Goal: Find specific page/section: Find specific page/section

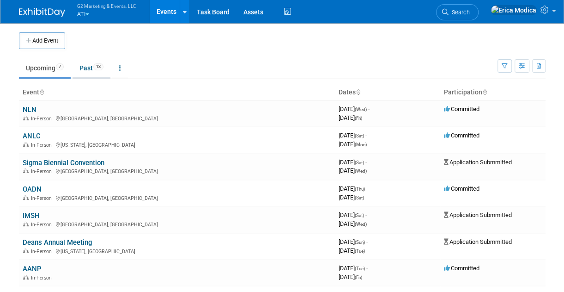
click at [90, 64] on link "Past 13" at bounding box center [92, 68] width 38 height 18
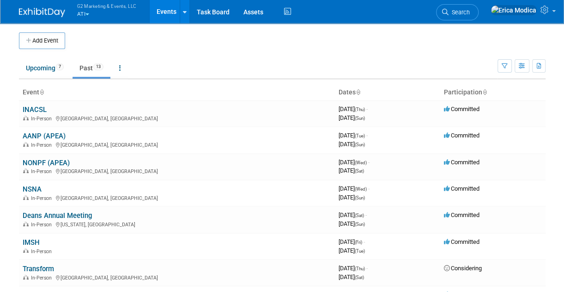
click at [86, 16] on button "G2 Marketing & Events, LLC ATI" at bounding box center [112, 11] width 72 height 22
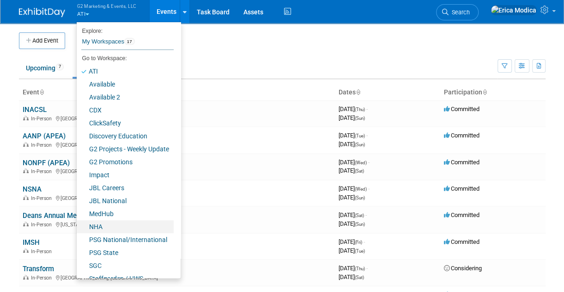
click at [120, 223] on link "NHA" at bounding box center [125, 226] width 97 height 13
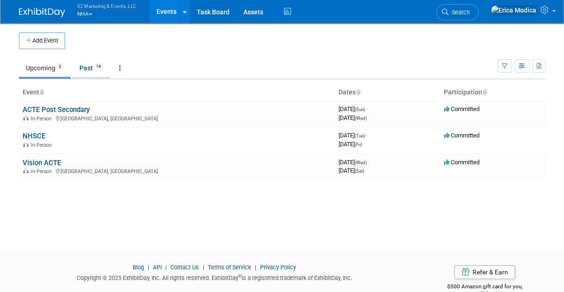
click at [86, 70] on link "Past 14" at bounding box center [92, 68] width 38 height 18
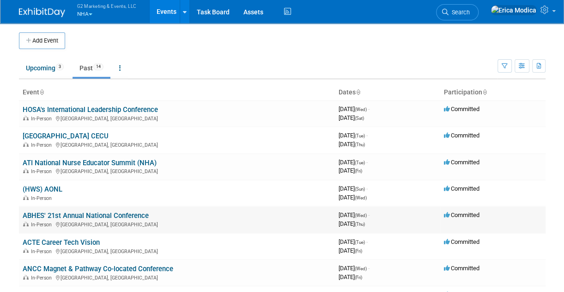
click at [116, 214] on link "ABHES' 21st Annual National Conference" at bounding box center [86, 215] width 126 height 8
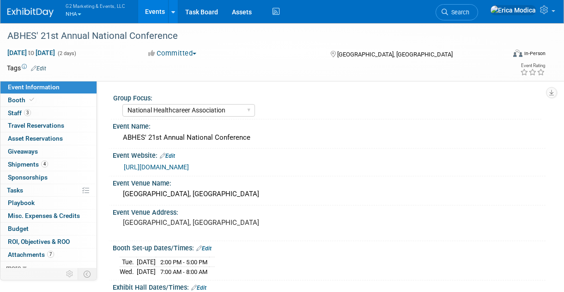
select select "National Healthcareer Association"
select select "In-house Created Form w/ Link"
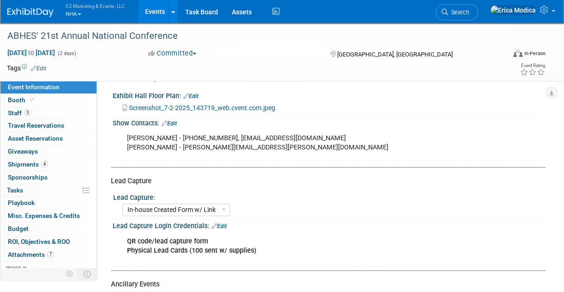
scroll to position [324, 0]
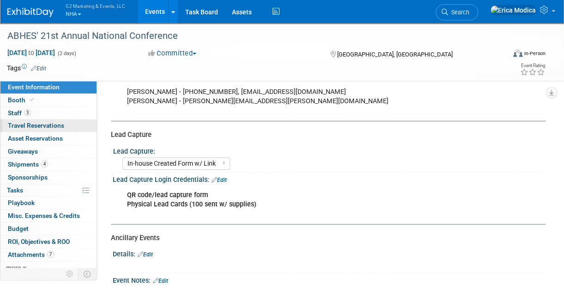
click at [28, 126] on span "Travel Reservations 0" at bounding box center [36, 125] width 56 height 7
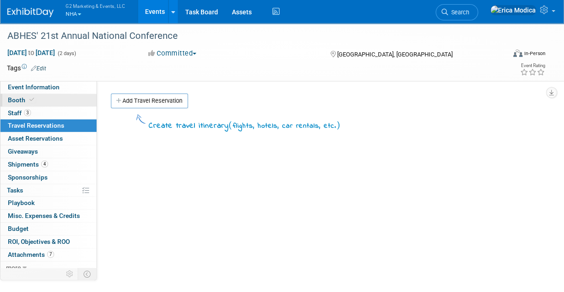
click at [12, 96] on span "Booth" at bounding box center [22, 99] width 28 height 7
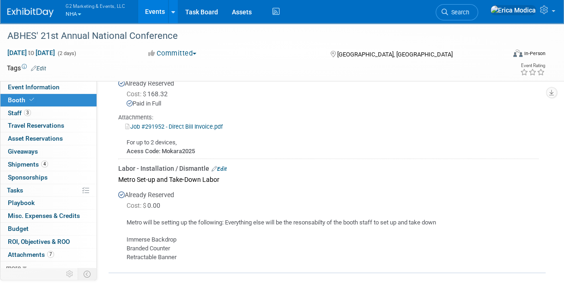
scroll to position [740, 0]
